Goal: Task Accomplishment & Management: Manage account settings

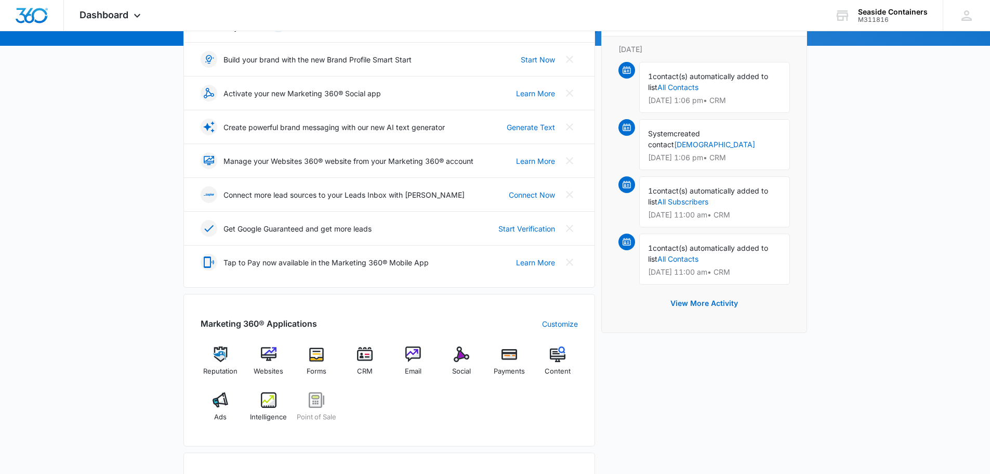
scroll to position [156, 0]
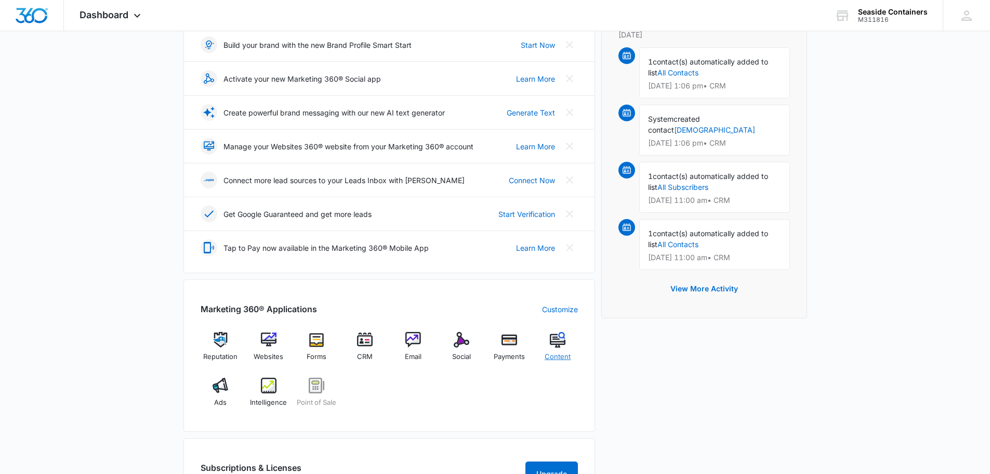
click at [557, 342] on img at bounding box center [558, 340] width 16 height 16
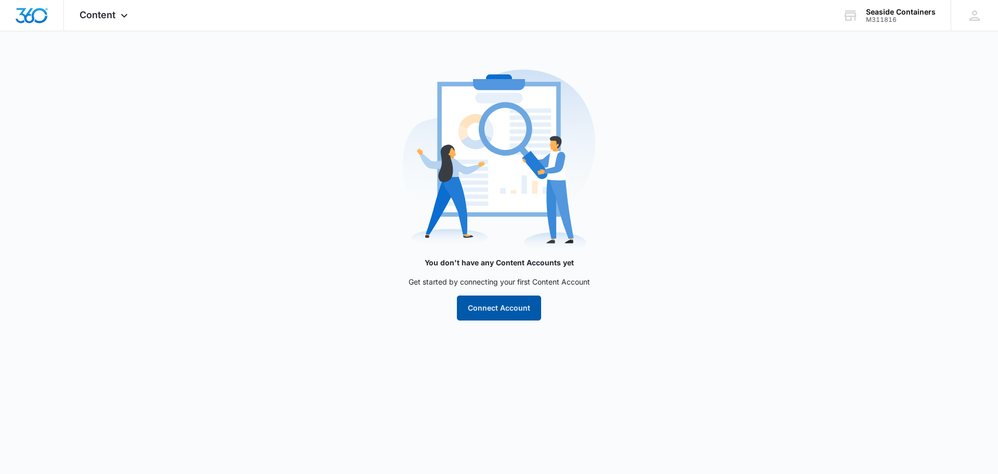
click at [495, 306] on button "Connect Account" at bounding box center [499, 307] width 84 height 25
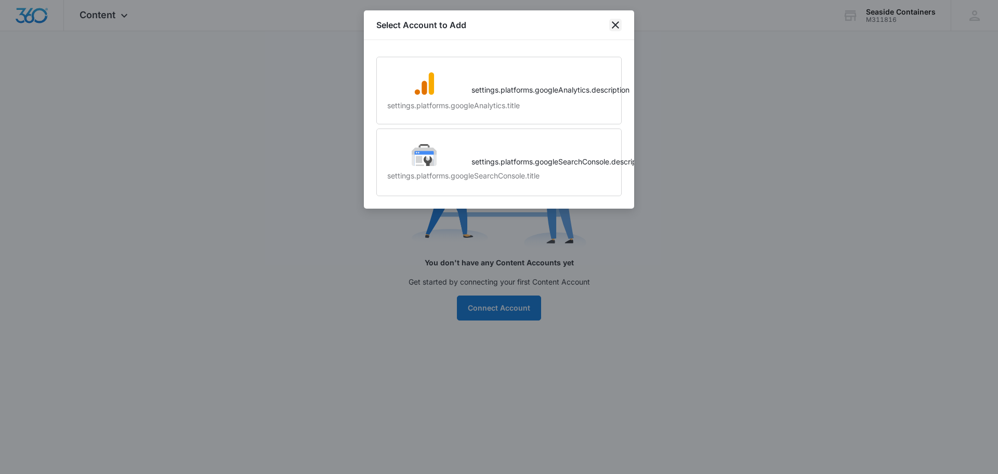
click at [617, 26] on icon "close" at bounding box center [615, 24] width 7 height 7
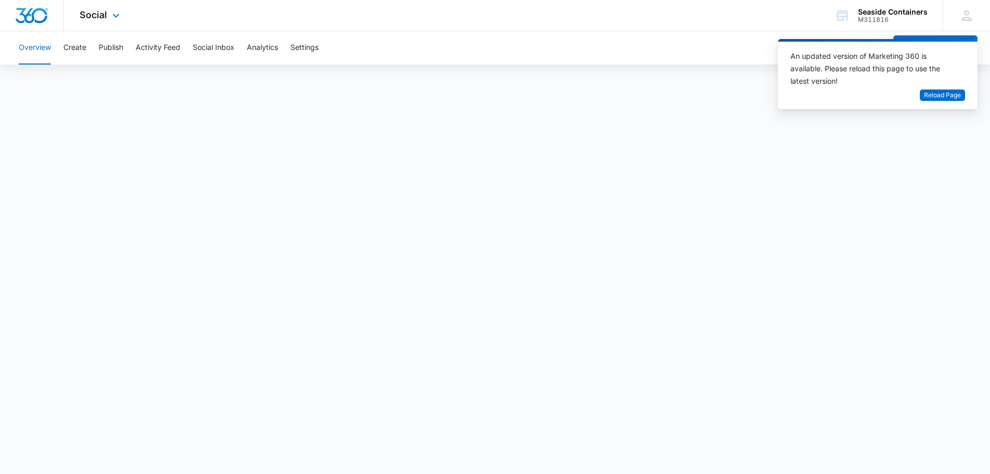
click at [108, 15] on div "Social Apps Reputation Websites Forms CRM Email Social Payments POS Content Ads…" at bounding box center [101, 15] width 74 height 31
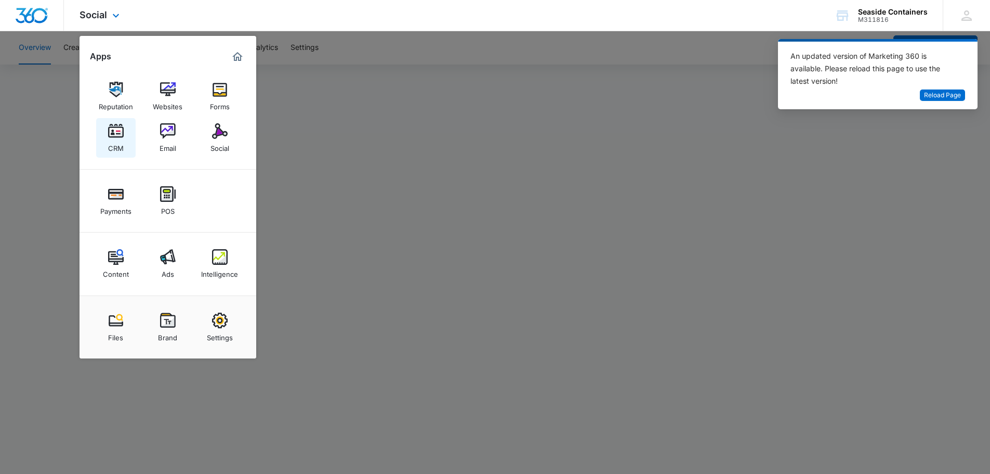
click at [115, 133] on img at bounding box center [116, 131] width 16 height 16
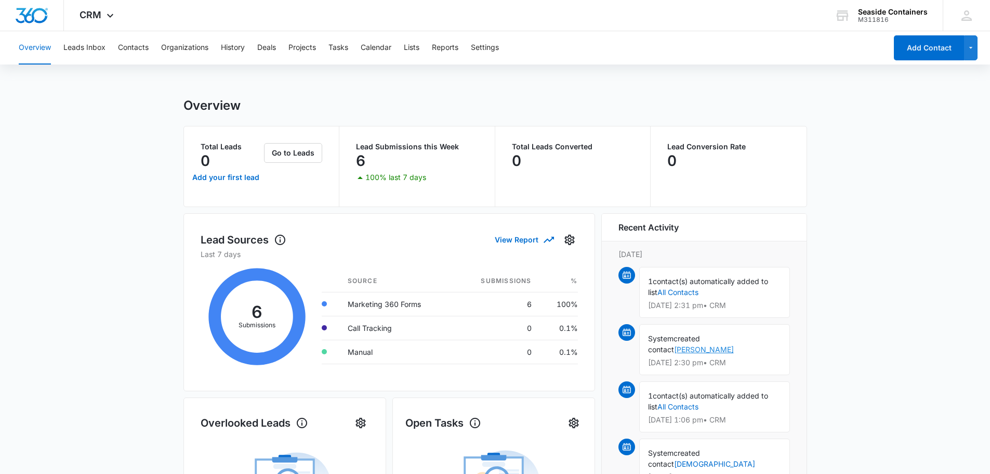
click at [674, 349] on link "andy withers" at bounding box center [704, 349] width 60 height 9
